Goal: Find specific page/section: Find specific page/section

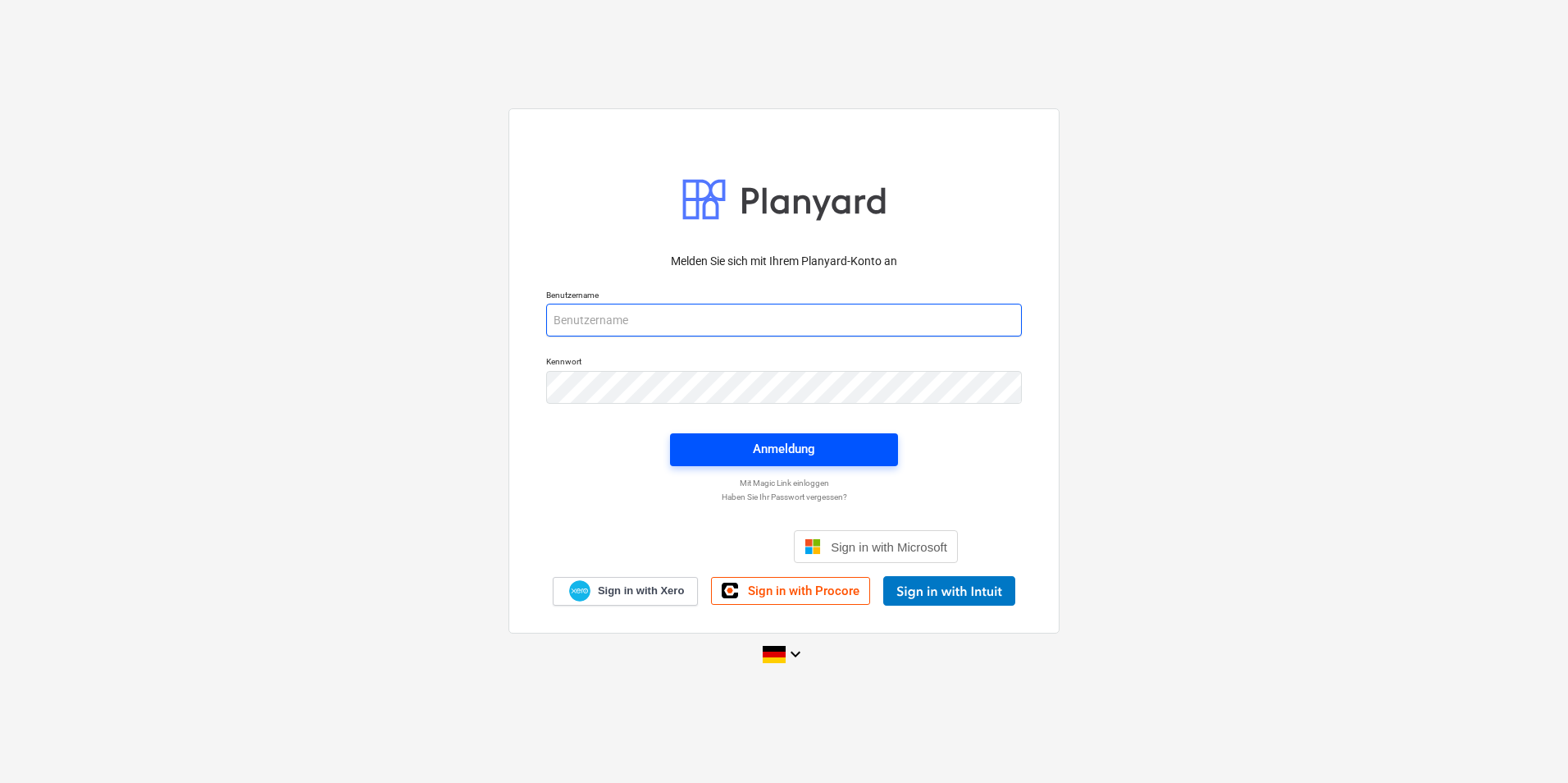
type input "[PERSON_NAME][EMAIL_ADDRESS][PERSON_NAME][DOMAIN_NAME]"
click at [821, 435] on button "Anmeldung" at bounding box center [784, 449] width 228 height 33
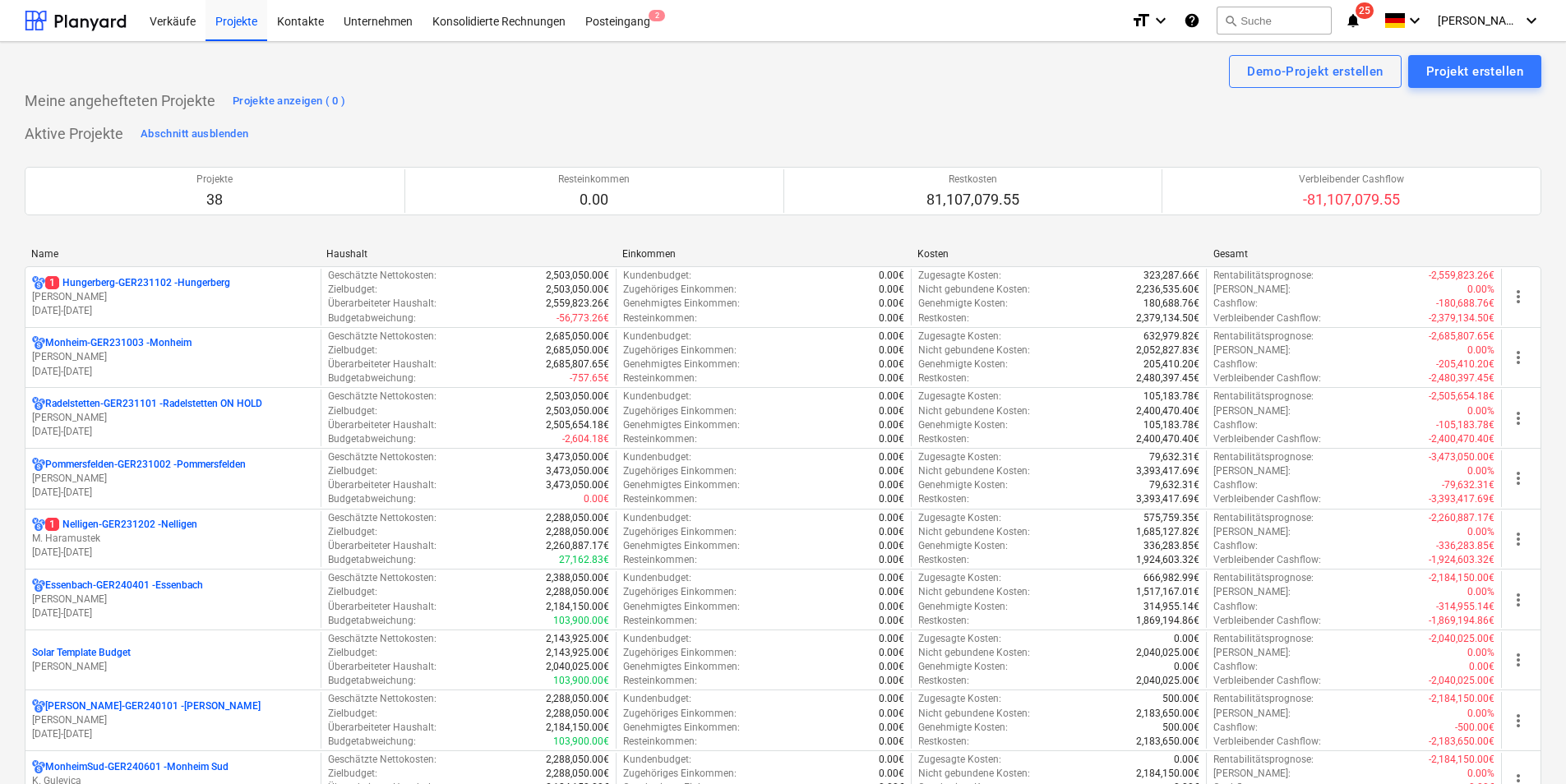
click at [66, 255] on div "Name" at bounding box center [172, 253] width 282 height 12
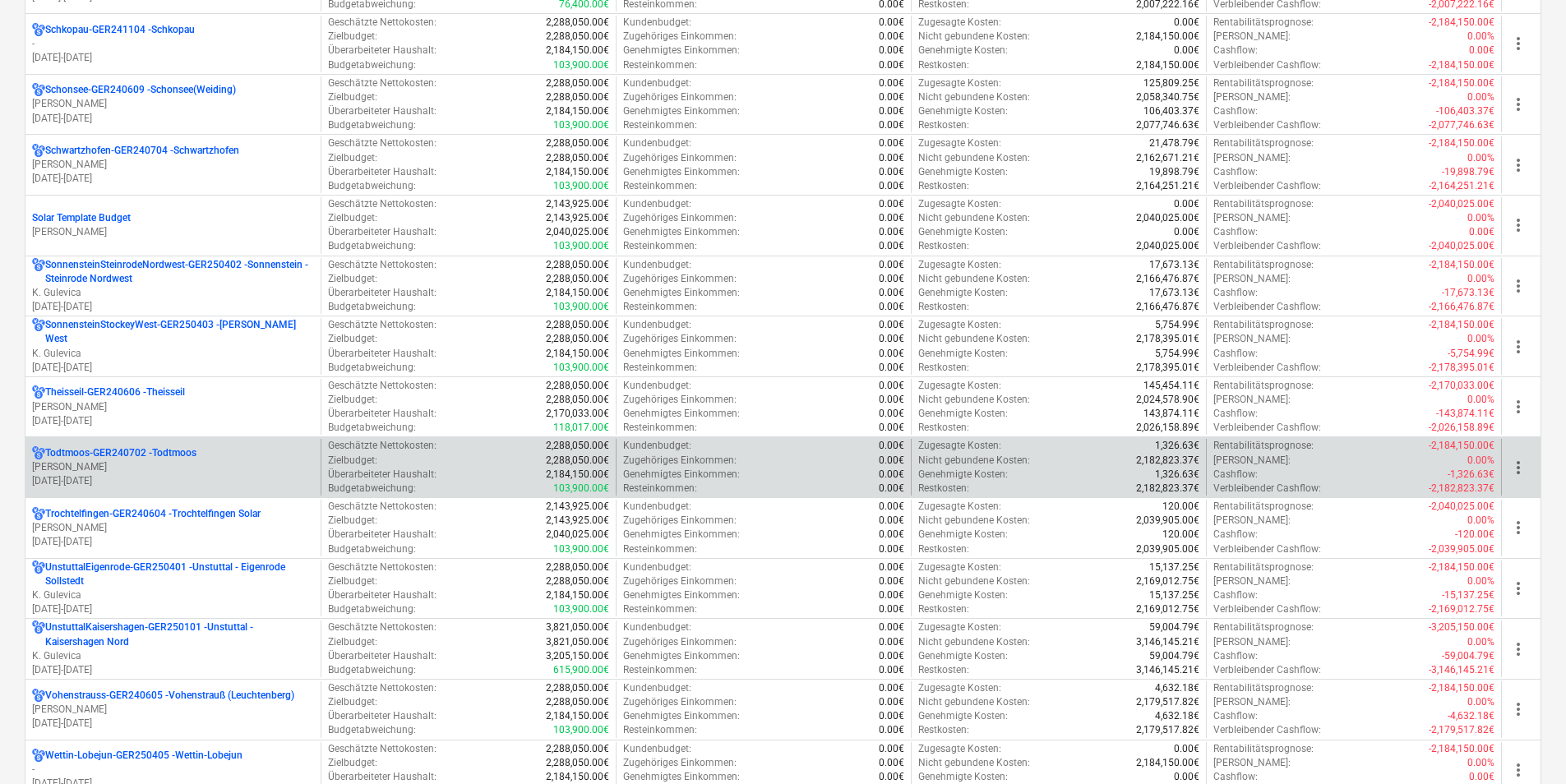
scroll to position [1807, 0]
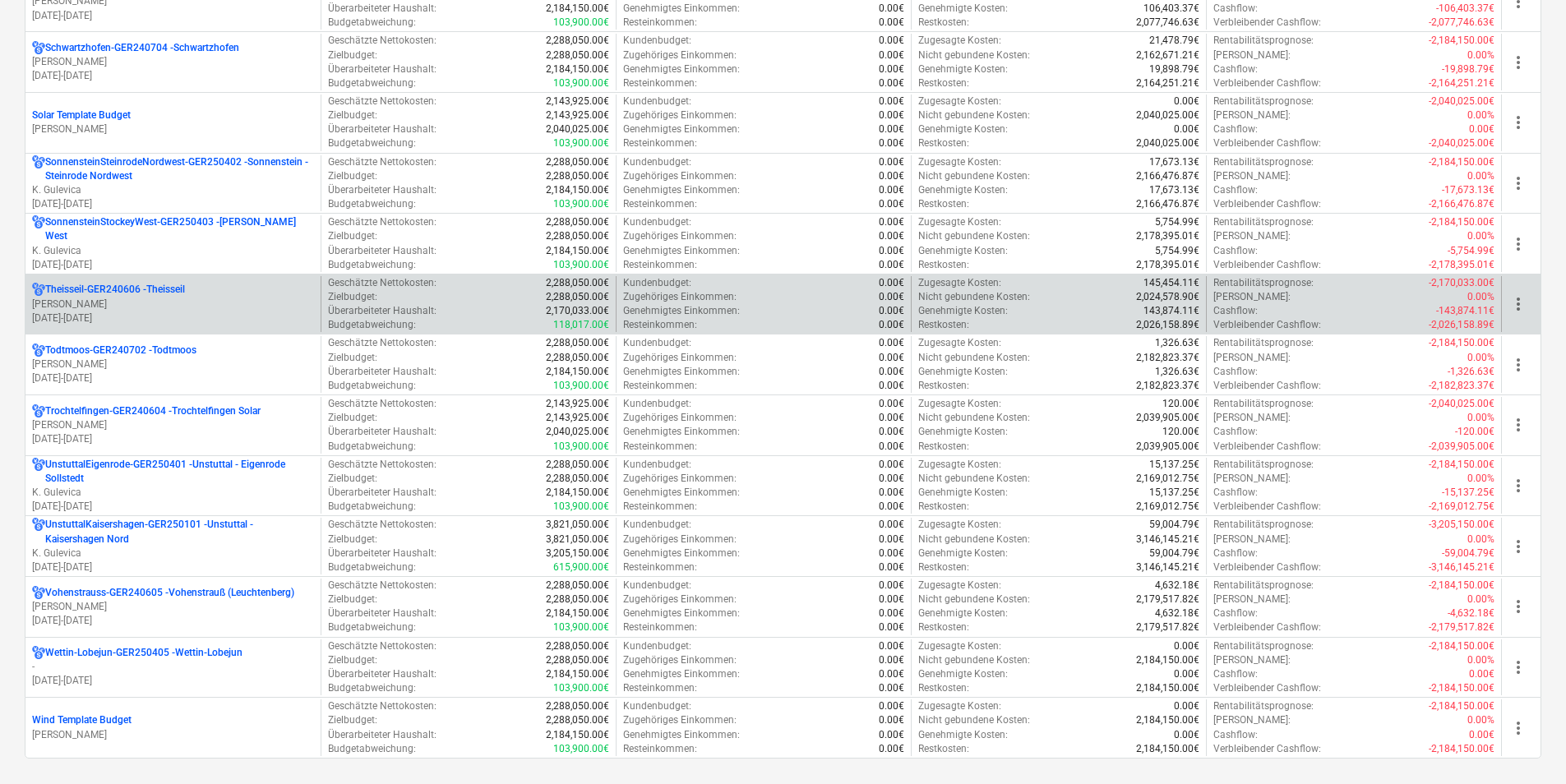
click at [93, 290] on p "Theisseil-GER240606 - Theisseil" at bounding box center [115, 290] width 140 height 14
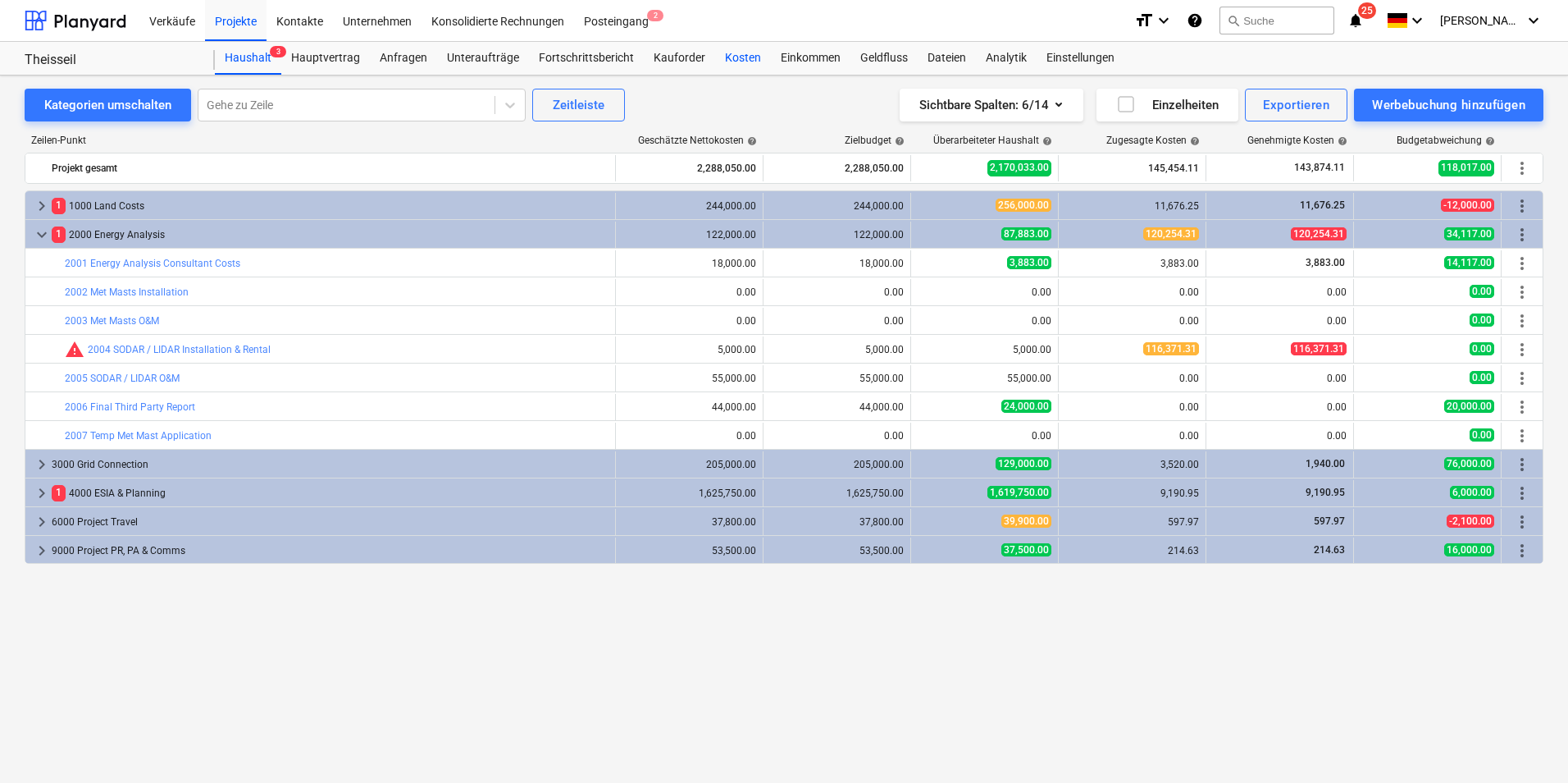
click at [735, 51] on div "Kosten" at bounding box center [743, 58] width 56 height 33
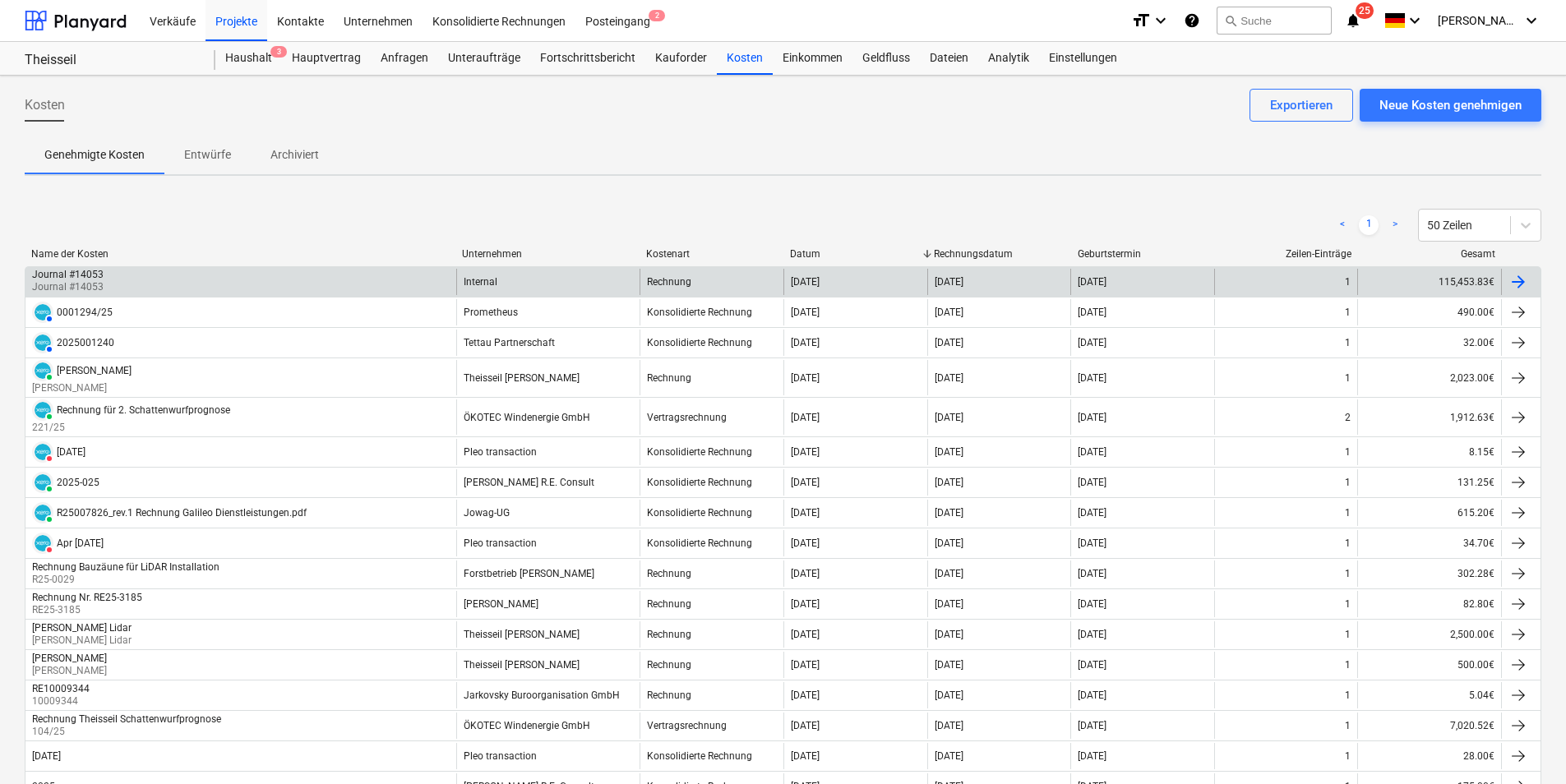
click at [127, 277] on div "Journal #14053 Journal #14053" at bounding box center [241, 282] width 431 height 27
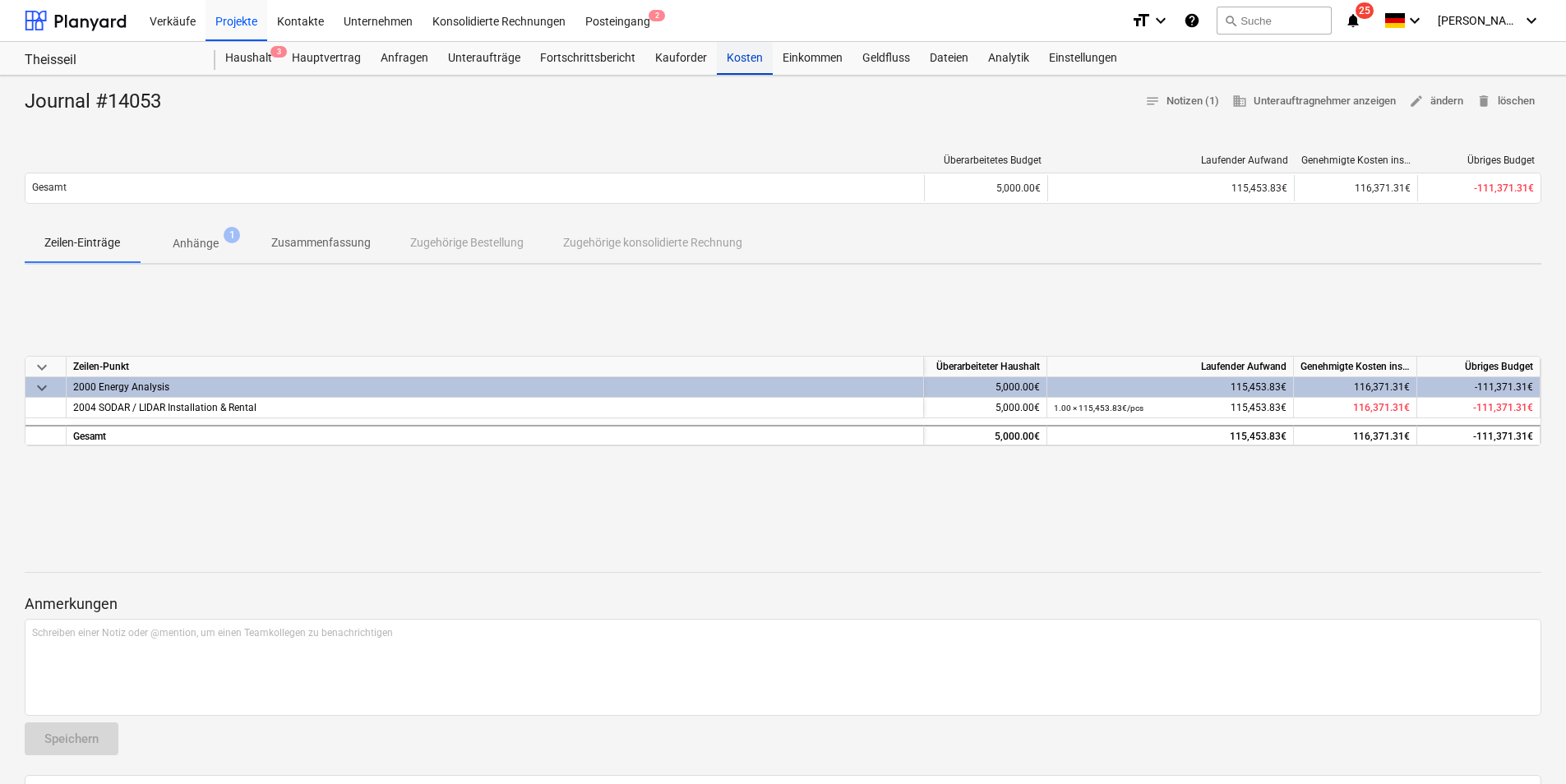
click at [728, 54] on div "Kosten" at bounding box center [744, 58] width 56 height 33
